Goal: Task Accomplishment & Management: Complete application form

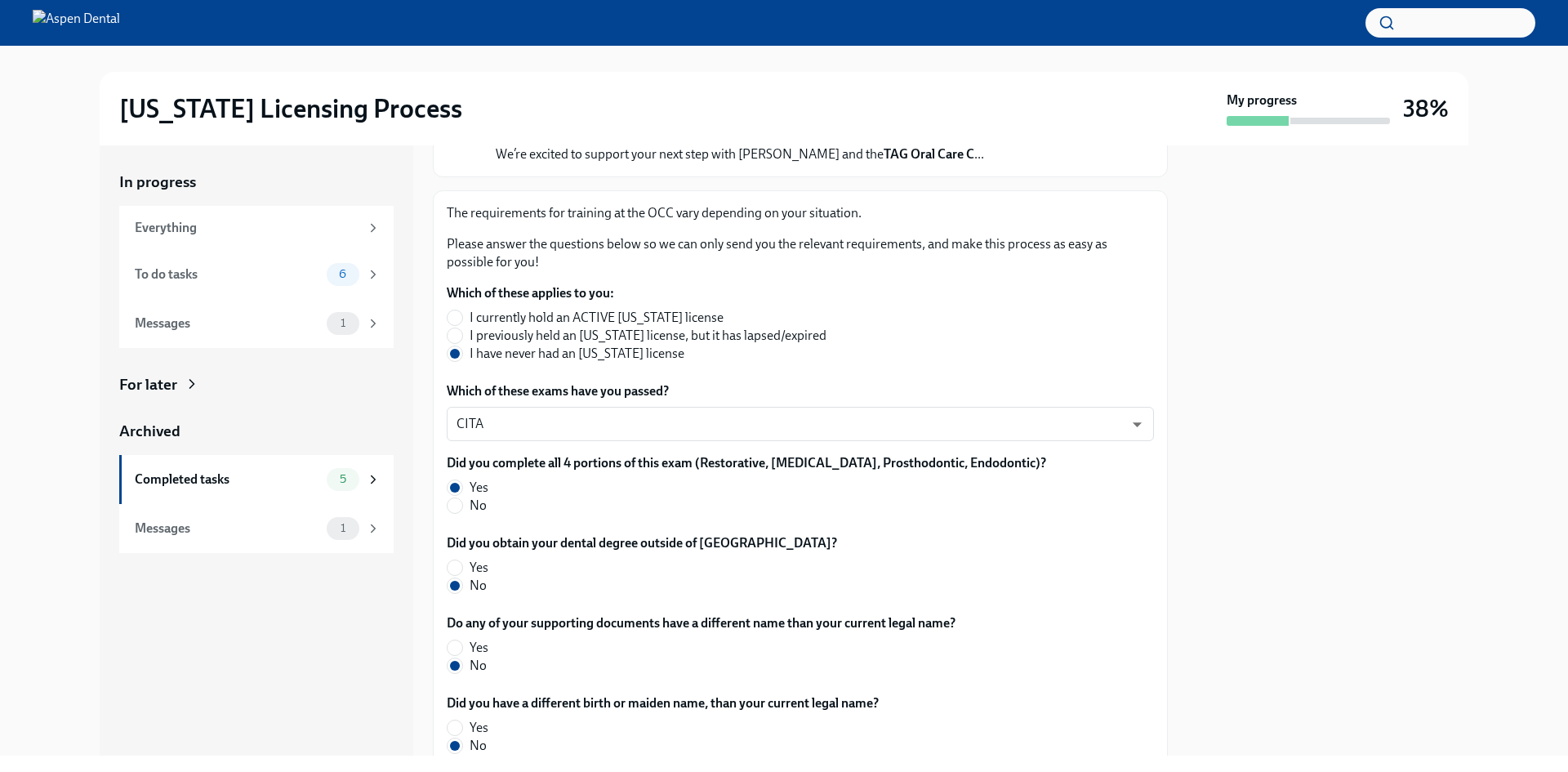
scroll to position [164, 0]
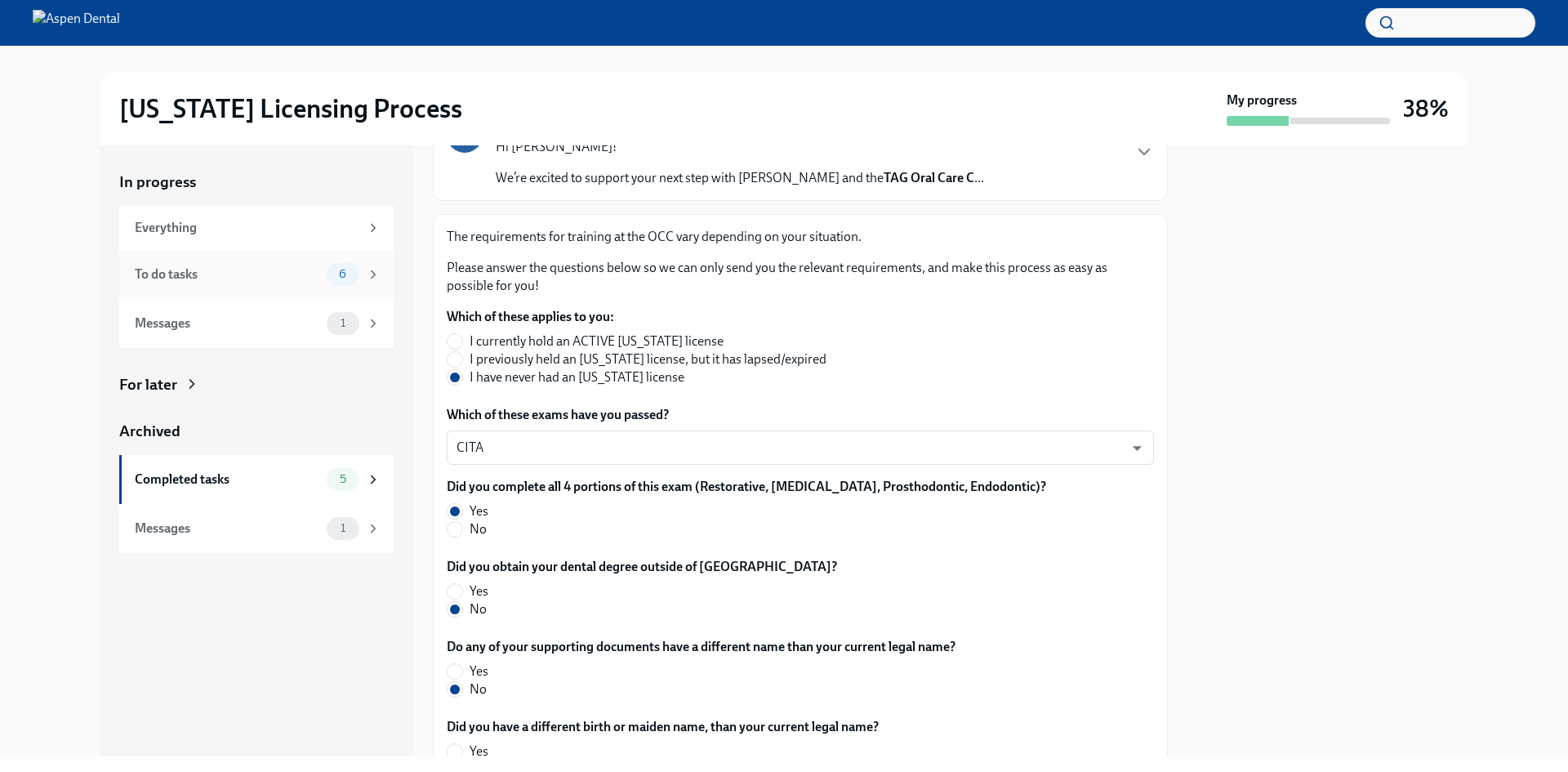
click at [178, 277] on div "To do tasks" at bounding box center [227, 275] width 185 height 18
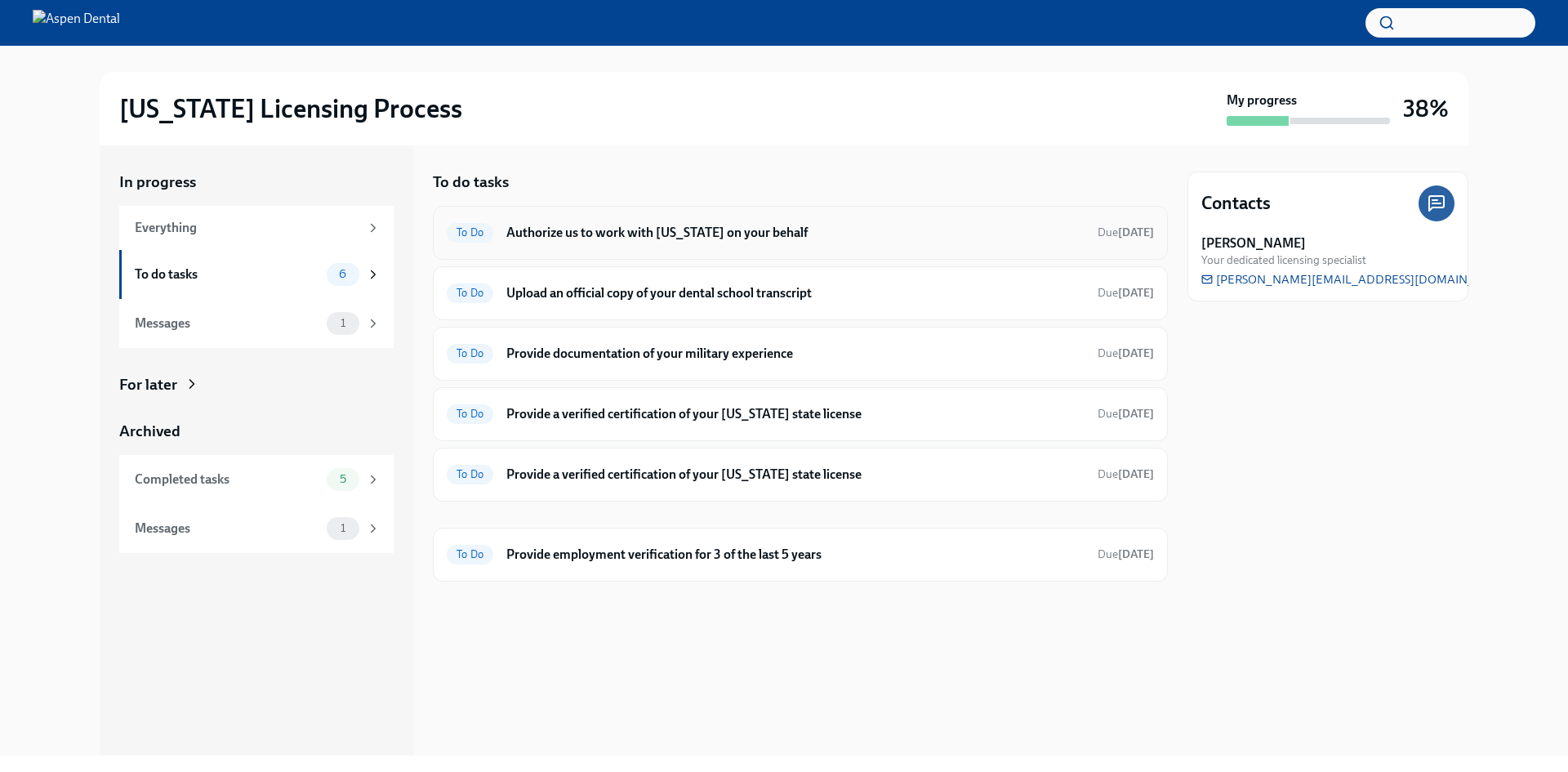
click at [740, 235] on h6 "Authorize us to work with [US_STATE] on your behalf" at bounding box center [796, 233] width 578 height 18
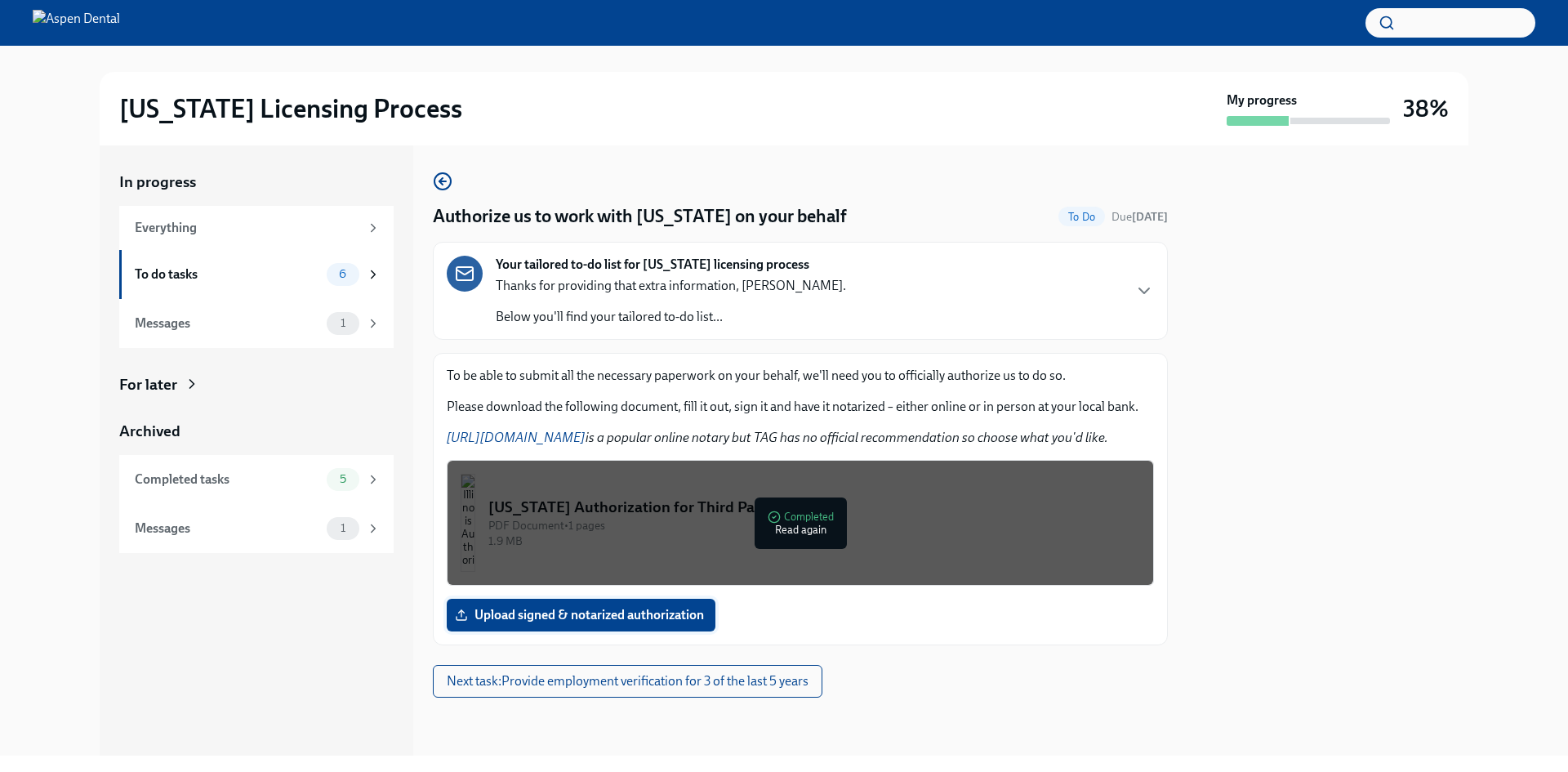
click at [592, 612] on span "Upload signed & notarized authorization" at bounding box center [581, 616] width 246 height 16
click at [0, 0] on input "Upload signed & notarized authorization" at bounding box center [0, 0] width 0 height 0
click at [436, 179] on icon "button" at bounding box center [443, 181] width 20 height 20
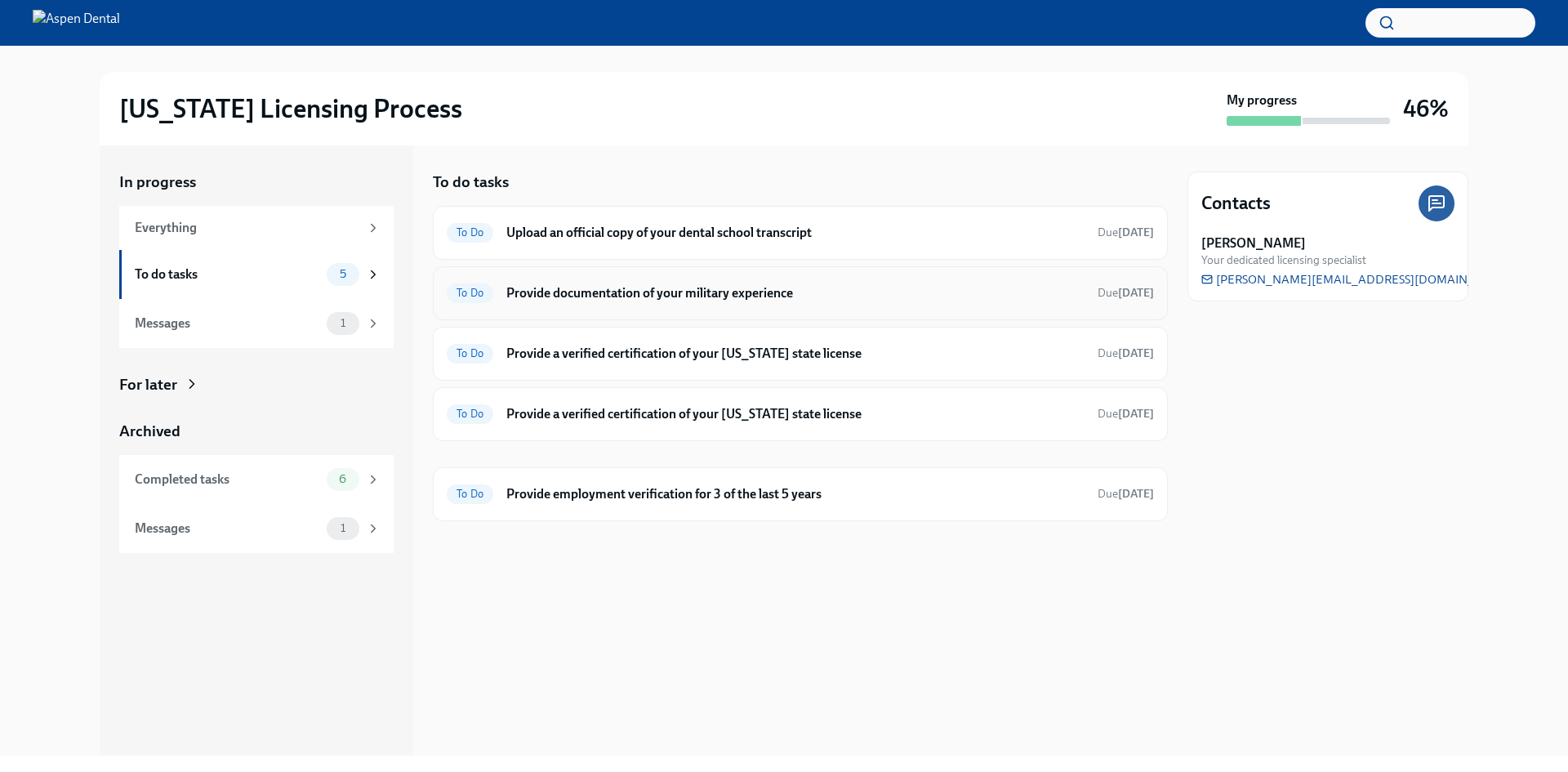
click at [768, 303] on div "To Do Provide documentation of your military experience Due [DATE]" at bounding box center [800, 294] width 707 height 26
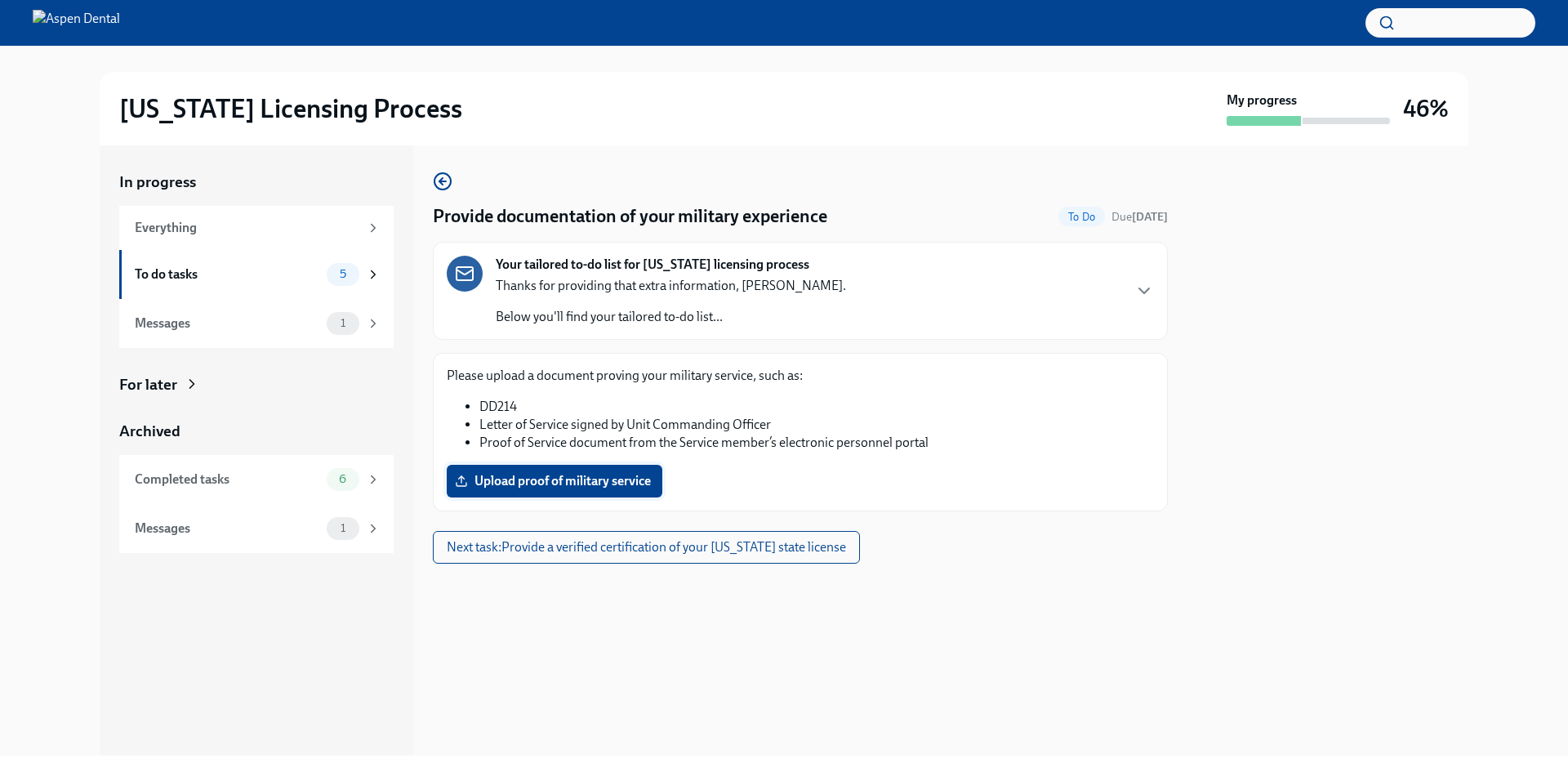
click at [566, 480] on span "Upload proof of military service" at bounding box center [554, 481] width 193 height 16
click at [0, 0] on input "Upload proof of military service" at bounding box center [0, 0] width 0 height 0
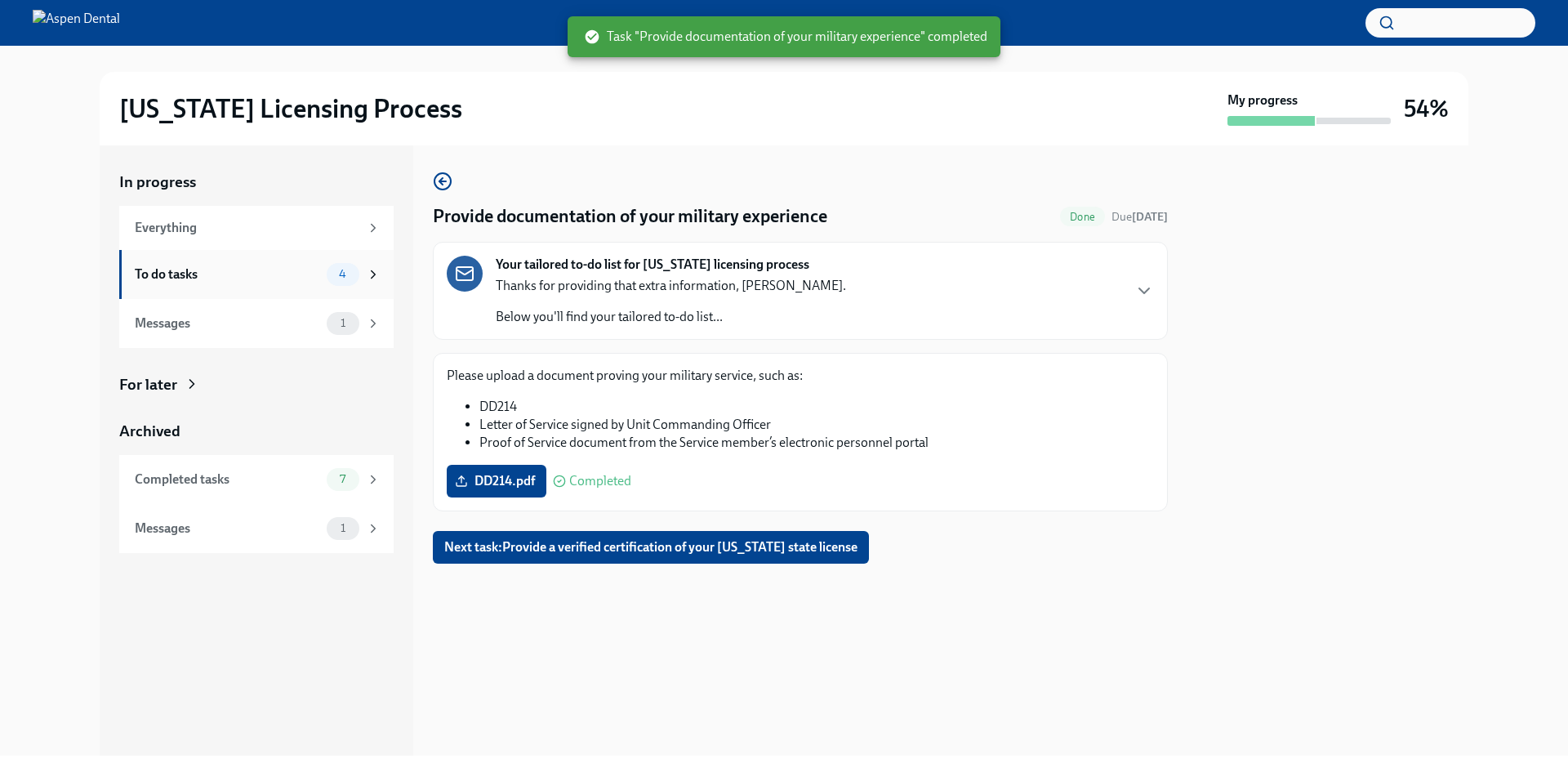
click at [337, 277] on span "4" at bounding box center [342, 274] width 27 height 12
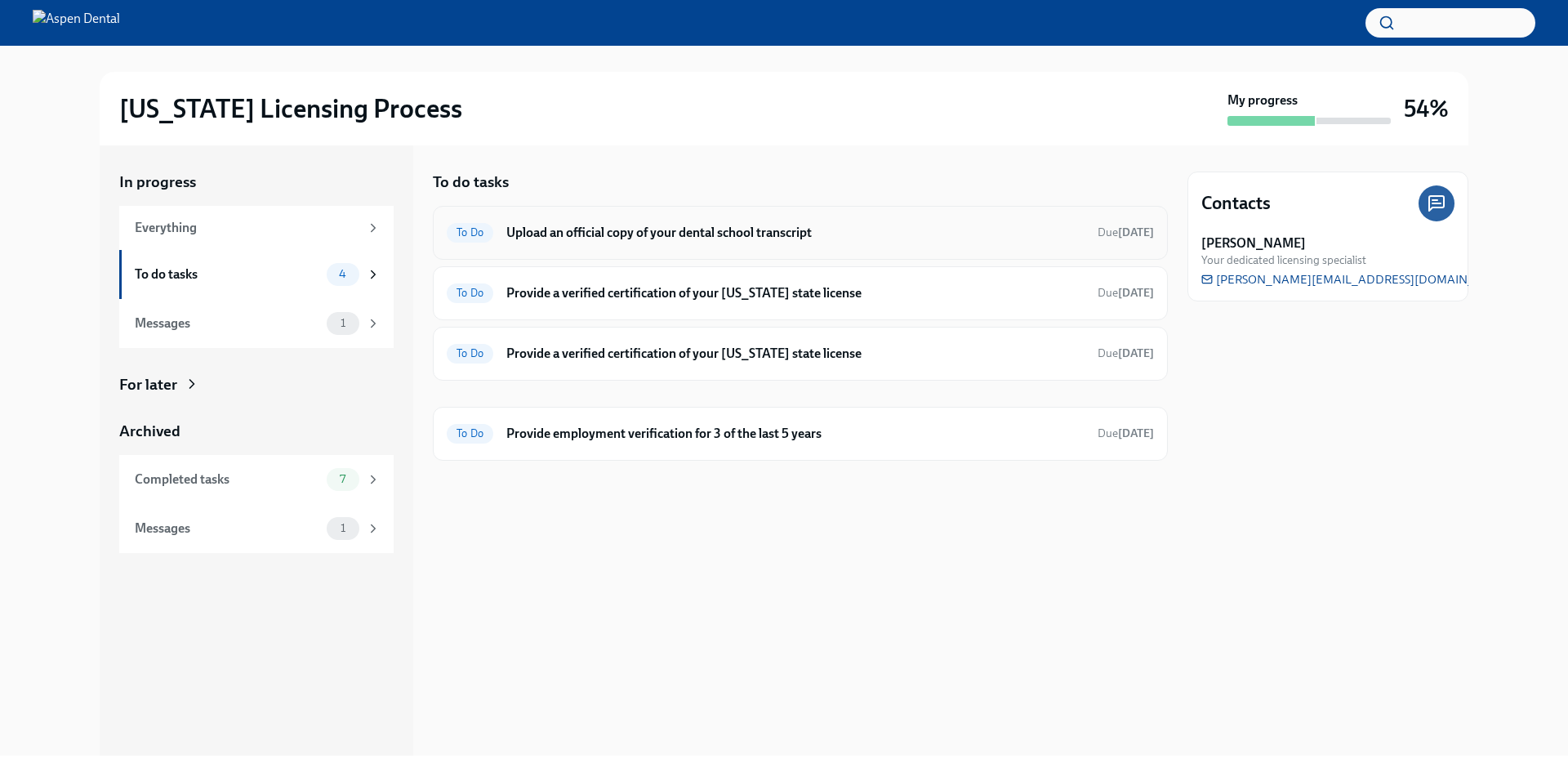
click at [805, 224] on h6 "Upload an official copy of your dental school transcript" at bounding box center [796, 233] width 578 height 18
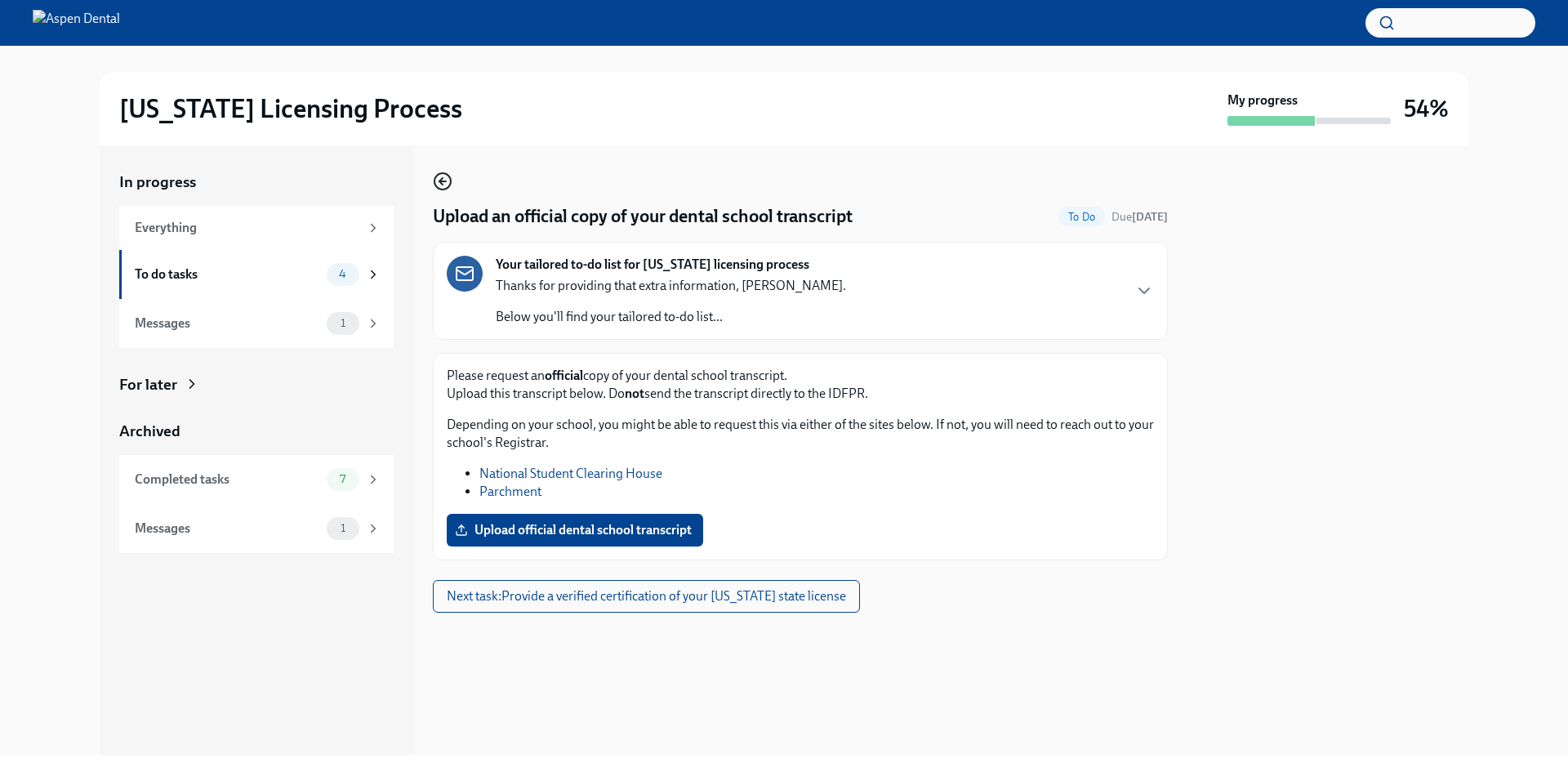
click at [443, 186] on icon "button" at bounding box center [443, 181] width 20 height 20
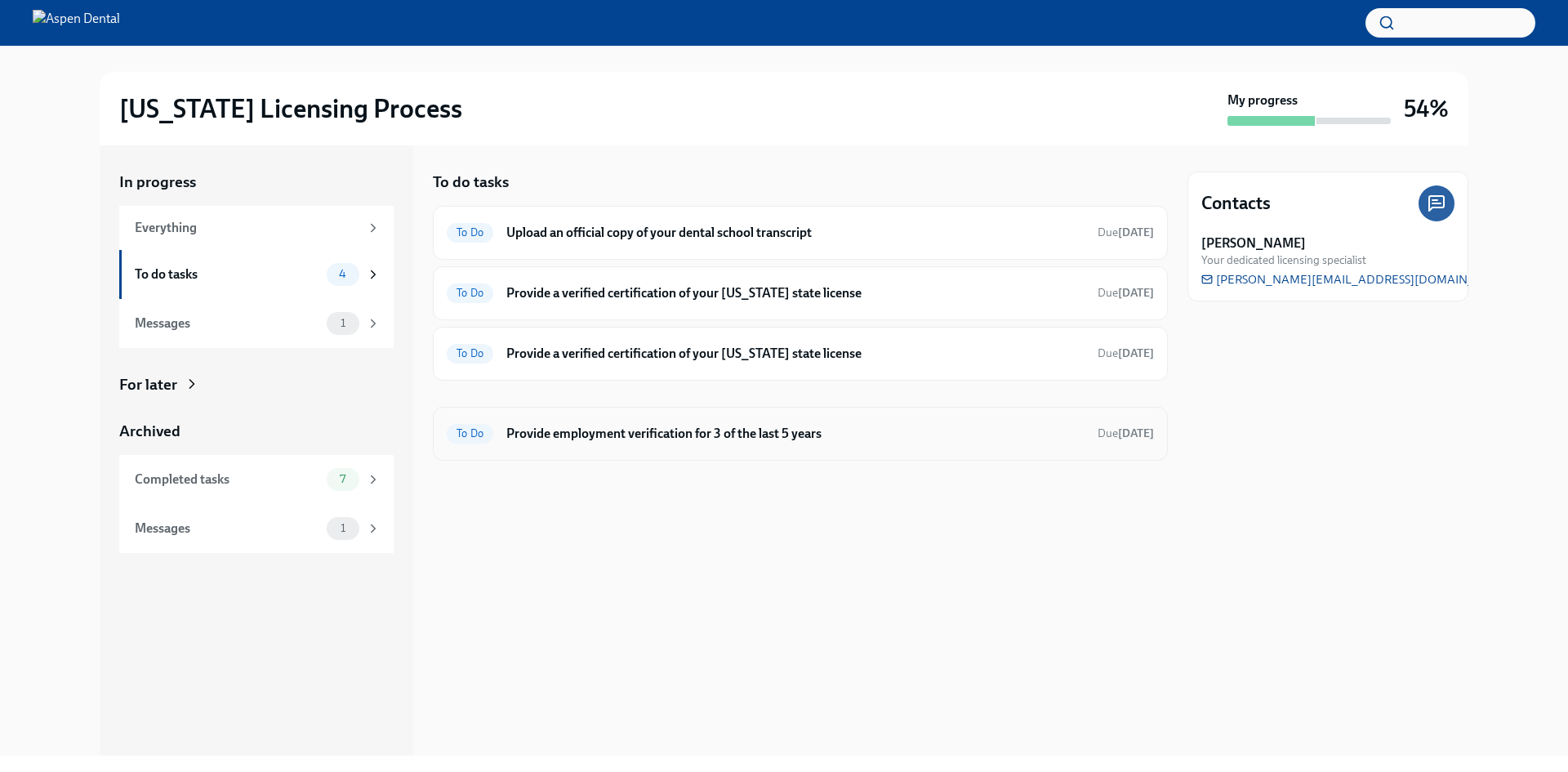
click at [775, 437] on h6 "Provide employment verification for 3 of the last 5 years" at bounding box center [796, 434] width 578 height 18
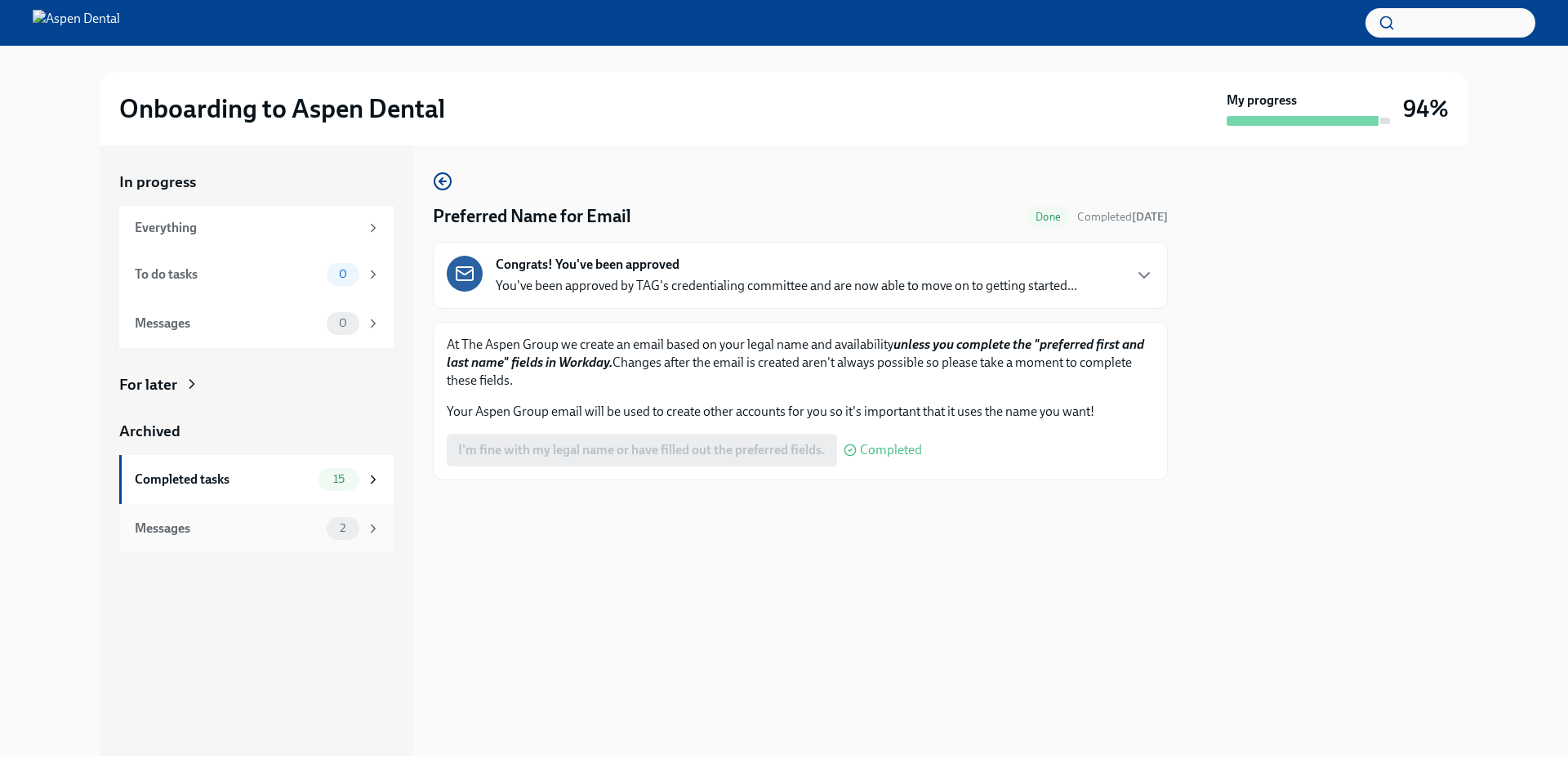
click at [282, 529] on div "Messages" at bounding box center [227, 528] width 185 height 18
